Goal: Task Accomplishment & Management: Complete application form

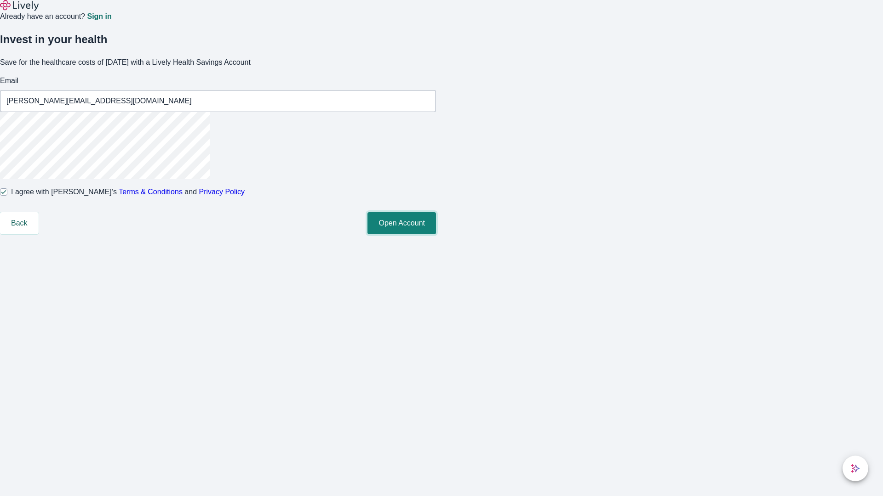
click at [436, 234] on button "Open Account" at bounding box center [401, 223] width 68 height 22
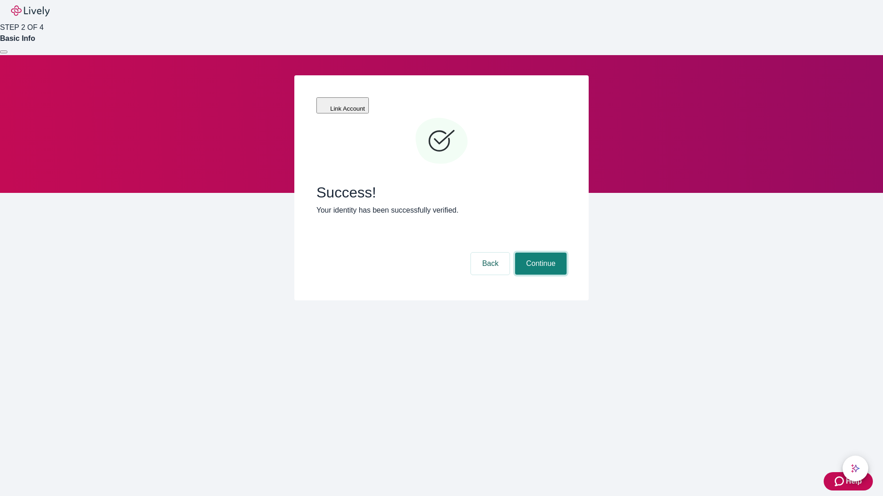
click at [539, 253] on button "Continue" at bounding box center [540, 264] width 51 height 22
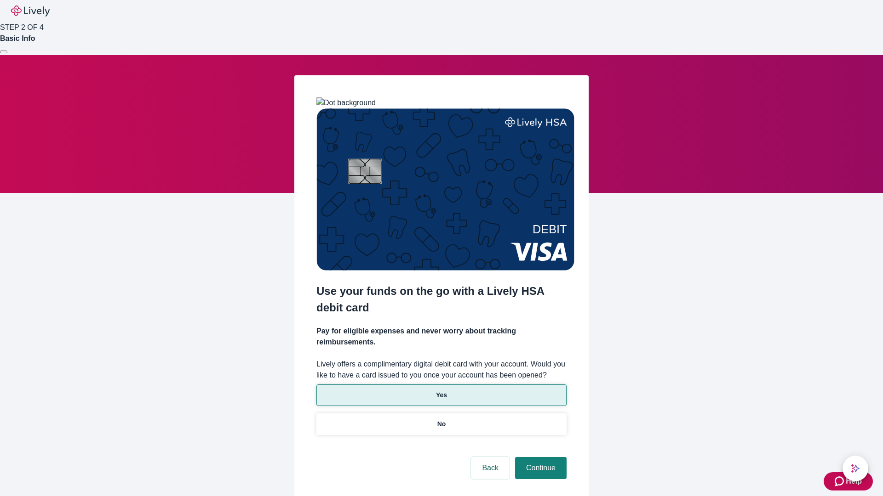
click at [441, 391] on p "Yes" at bounding box center [441, 396] width 11 height 10
click at [539, 457] on button "Continue" at bounding box center [540, 468] width 51 height 22
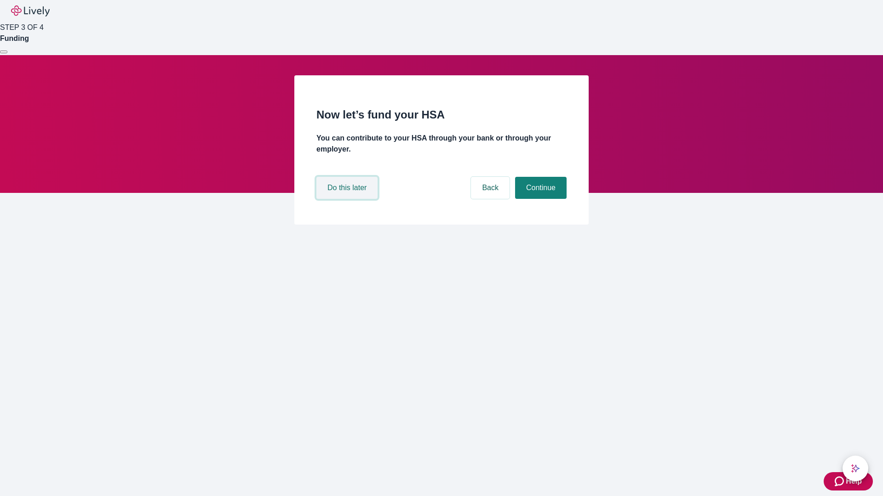
click at [348, 199] on button "Do this later" at bounding box center [346, 188] width 61 height 22
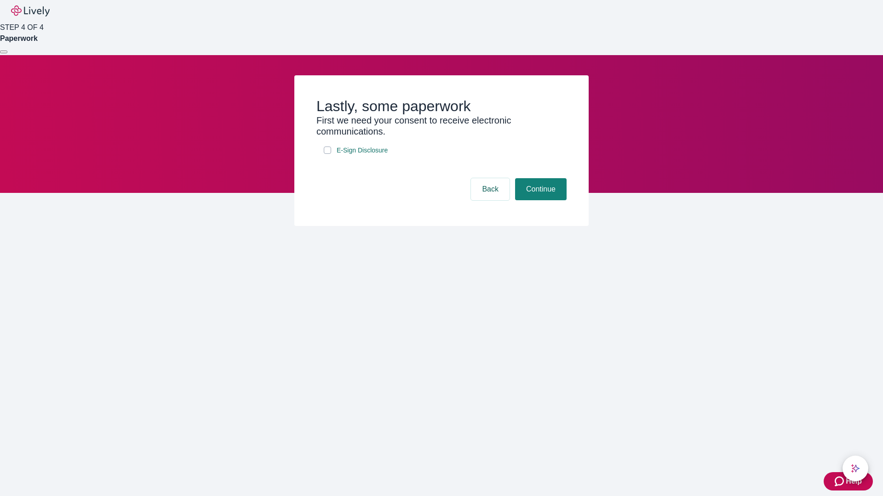
click at [327, 154] on input "E-Sign Disclosure" at bounding box center [327, 150] width 7 height 7
checkbox input "true"
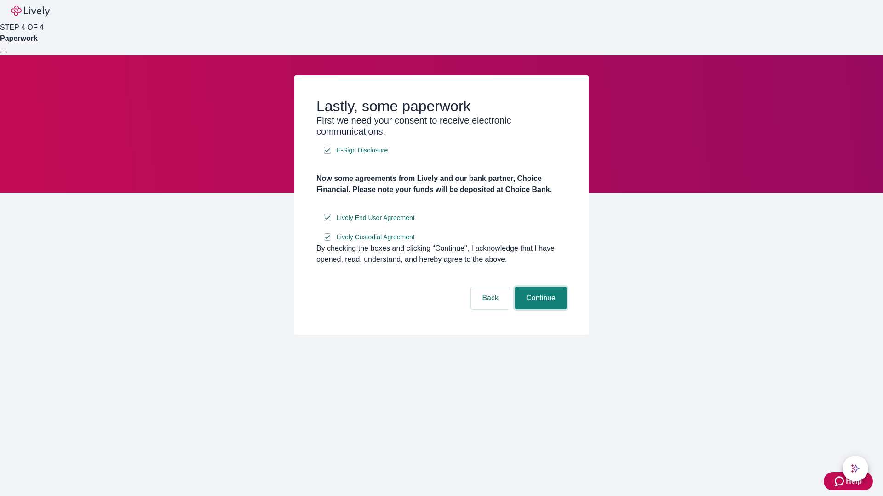
click at [539, 309] on button "Continue" at bounding box center [540, 298] width 51 height 22
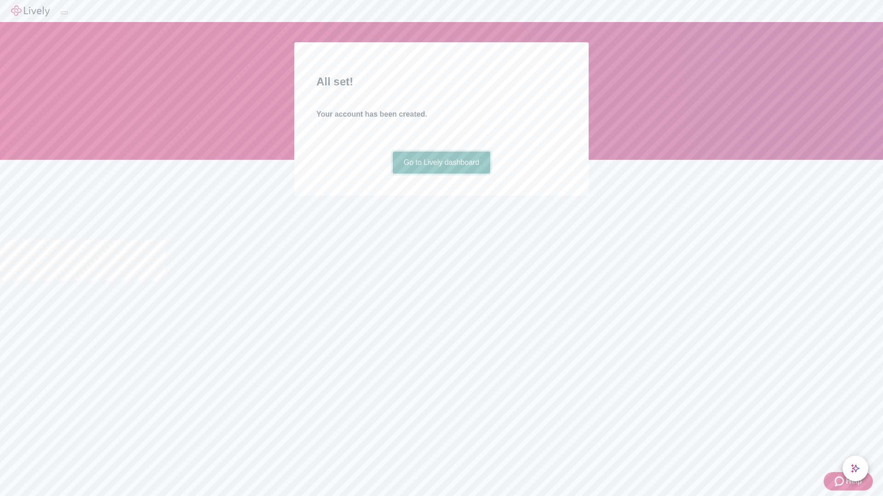
click at [441, 174] on link "Go to Lively dashboard" at bounding box center [442, 163] width 98 height 22
